Goal: Task Accomplishment & Management: Use online tool/utility

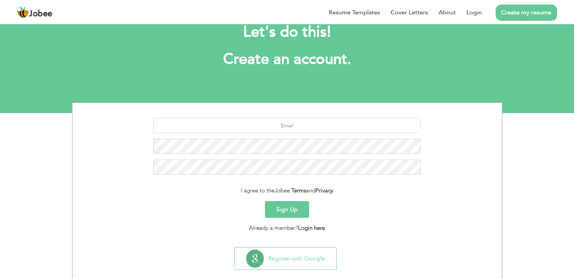
scroll to position [35, 0]
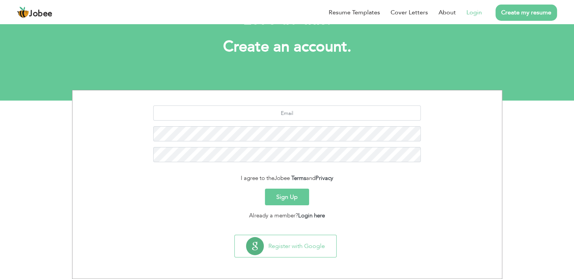
click at [474, 12] on link "Login" at bounding box center [474, 12] width 15 height 9
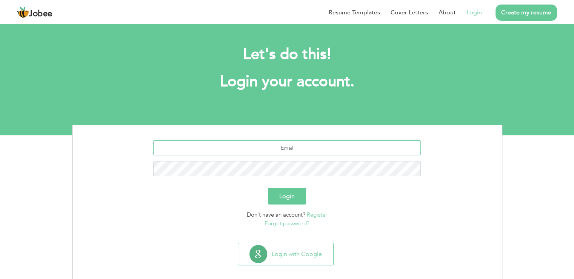
click at [300, 149] on input "text" at bounding box center [287, 147] width 268 height 15
type input "idofkhan11@gmail.com"
click at [268, 188] on button "Login" at bounding box center [287, 196] width 38 height 17
click at [294, 203] on button "Login" at bounding box center [287, 196] width 38 height 17
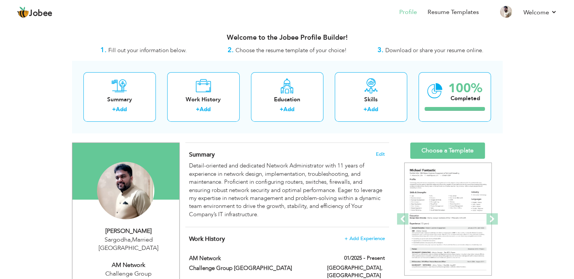
click at [146, 46] on span "Fill out your information below." at bounding box center [147, 50] width 79 height 8
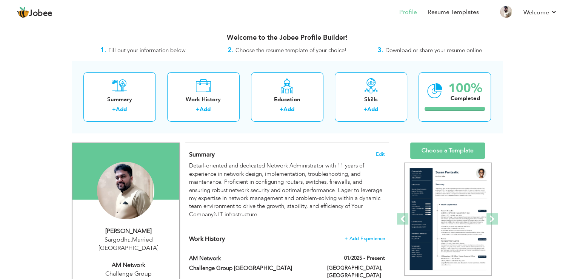
click at [264, 52] on span "Choose the resume template of your choice!" at bounding box center [291, 50] width 111 height 8
click at [402, 49] on span "Download or share your resume online." at bounding box center [434, 50] width 98 height 8
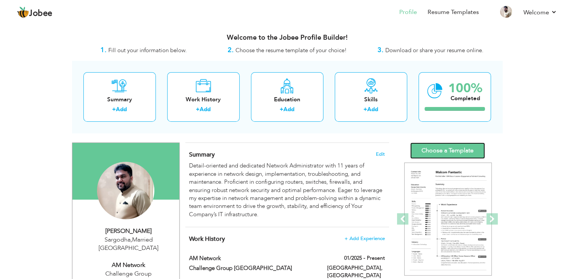
click at [449, 147] on link "Choose a Template" at bounding box center [447, 150] width 75 height 16
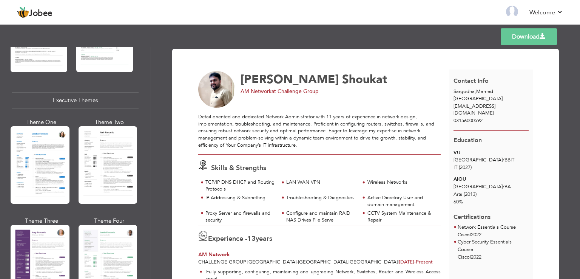
scroll to position [528, 0]
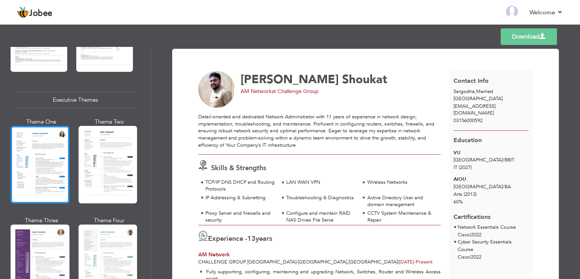
click at [50, 169] on div at bounding box center [40, 164] width 59 height 77
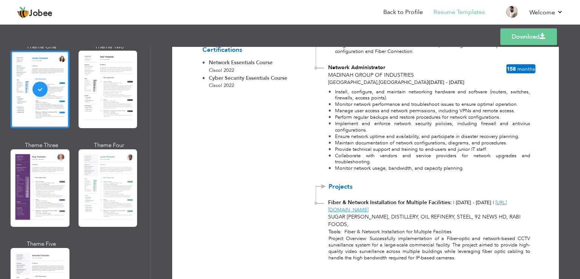
scroll to position [337, 0]
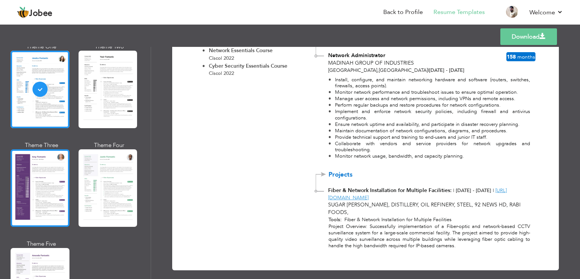
click at [39, 165] on div at bounding box center [40, 187] width 59 height 77
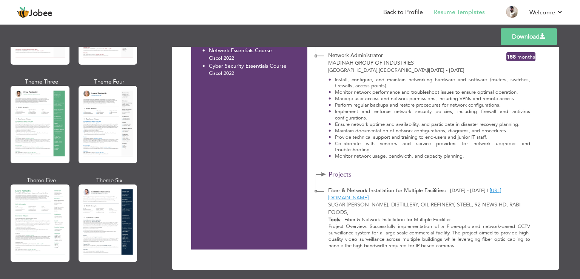
scroll to position [0, 0]
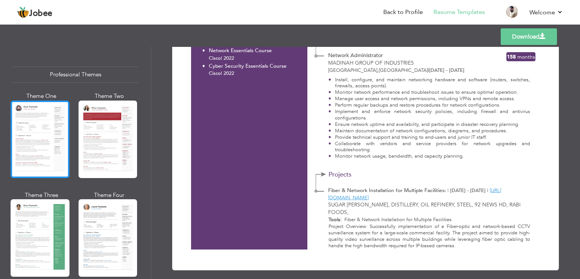
click at [37, 115] on div at bounding box center [40, 138] width 59 height 77
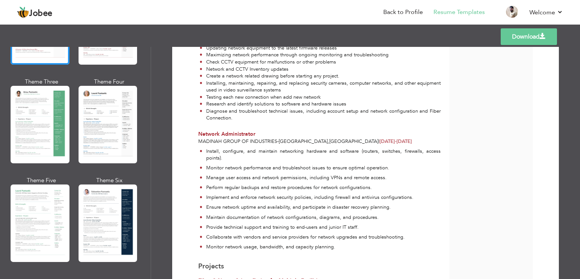
scroll to position [340, 0]
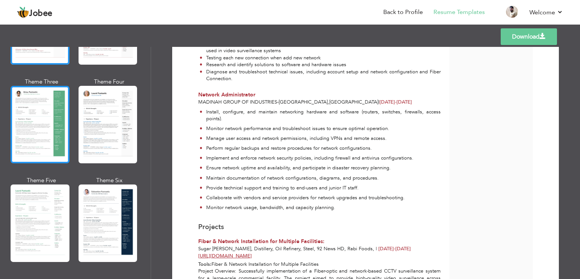
click at [54, 128] on div at bounding box center [40, 124] width 59 height 77
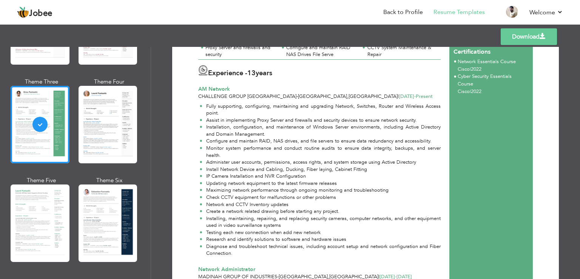
scroll to position [0, 0]
